Goal: Transaction & Acquisition: Purchase product/service

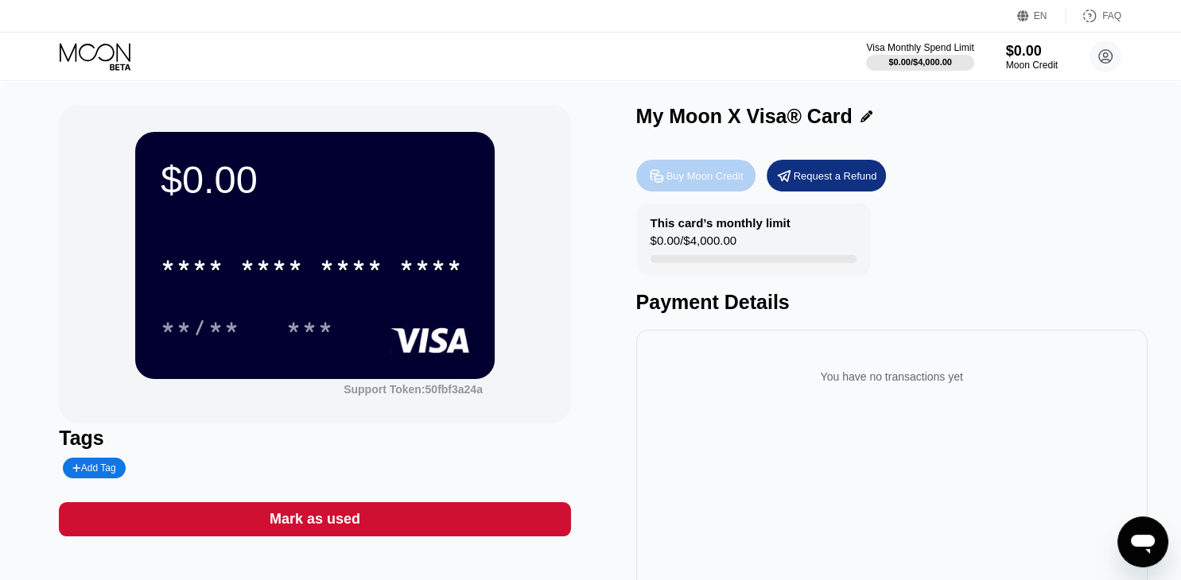
click at [666, 183] on div "Buy Moon Credit" at bounding box center [704, 176] width 77 height 14
type input "0"
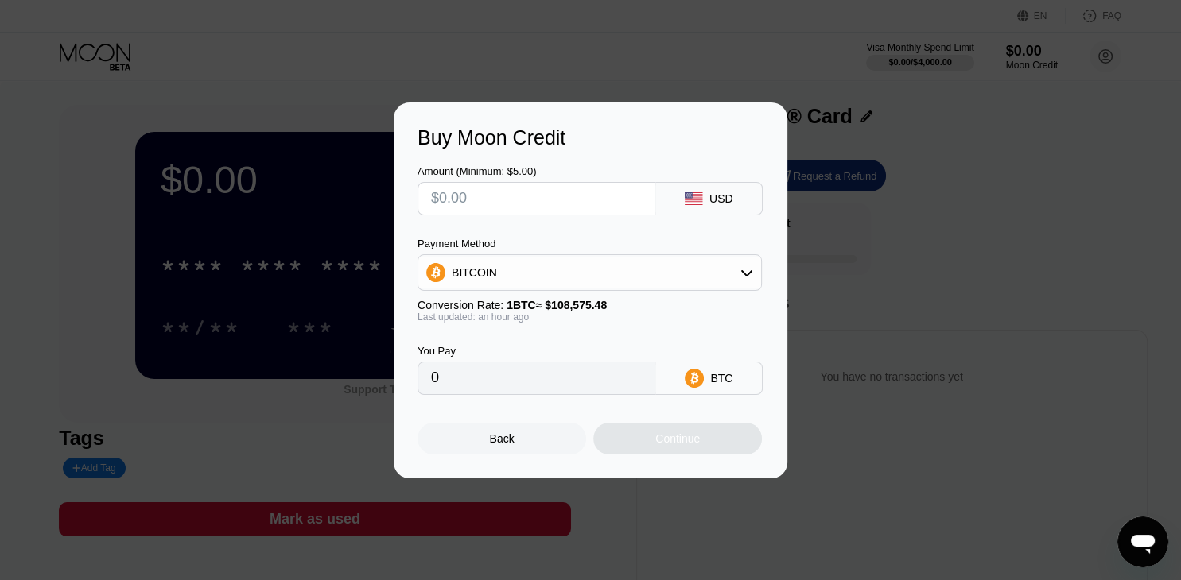
click at [539, 210] on input "text" at bounding box center [536, 199] width 211 height 32
paste input "$1878.59"
type input "$1878.59"
type input "0.01733130"
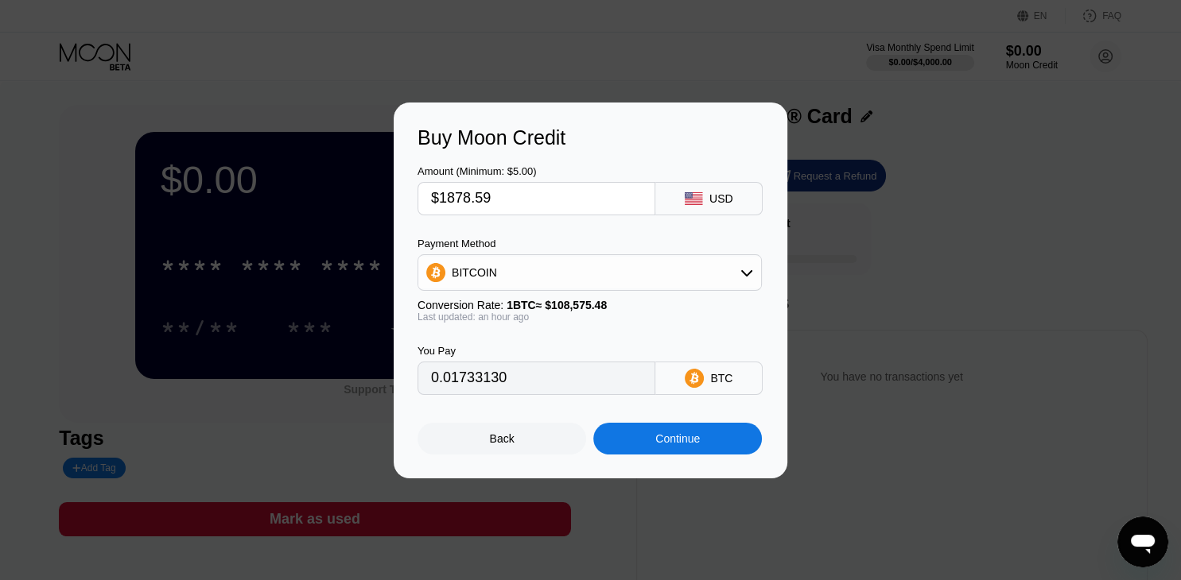
type input "$1878.59"
click at [620, 276] on div "BITCOIN" at bounding box center [589, 273] width 343 height 32
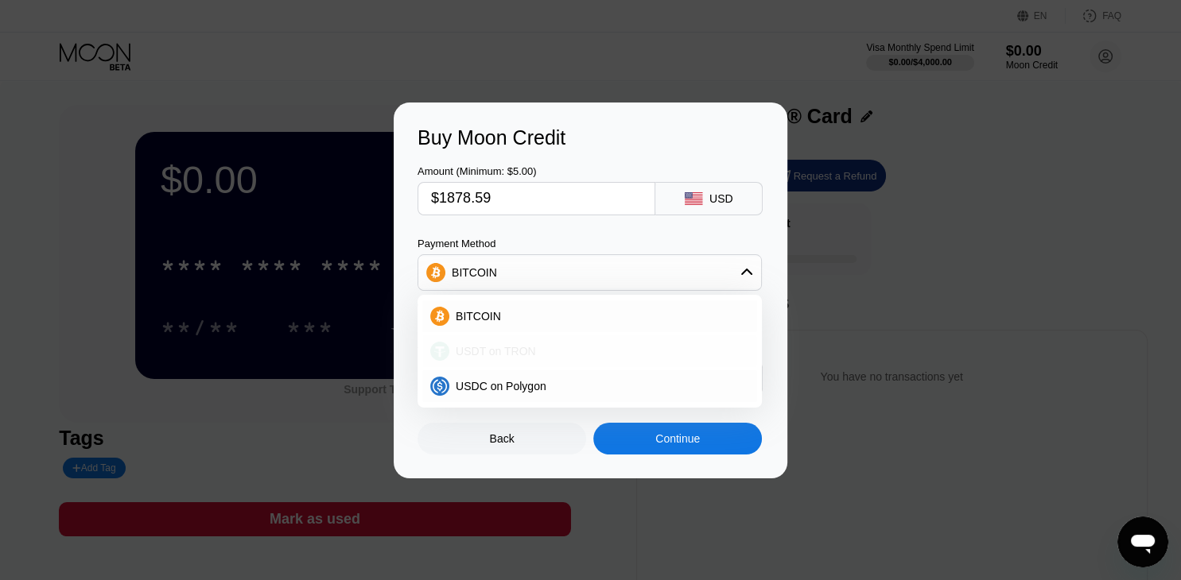
click at [553, 347] on div "USDT on TRON" at bounding box center [599, 351] width 300 height 13
type input "1897.57"
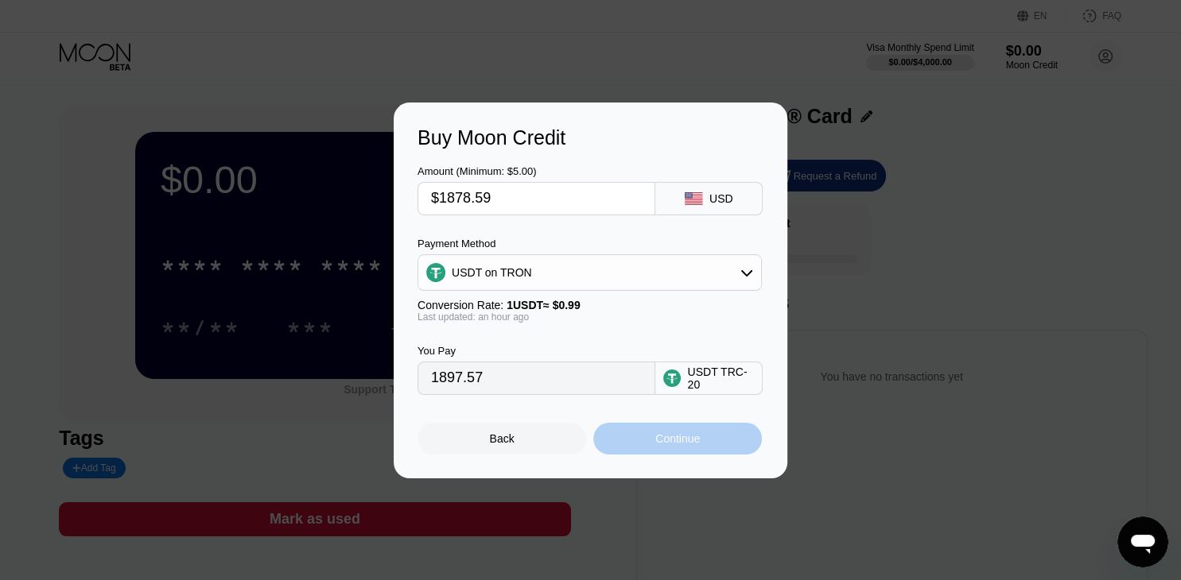
click at [638, 434] on div "Continue" at bounding box center [677, 439] width 169 height 32
